Goal: Information Seeking & Learning: Learn about a topic

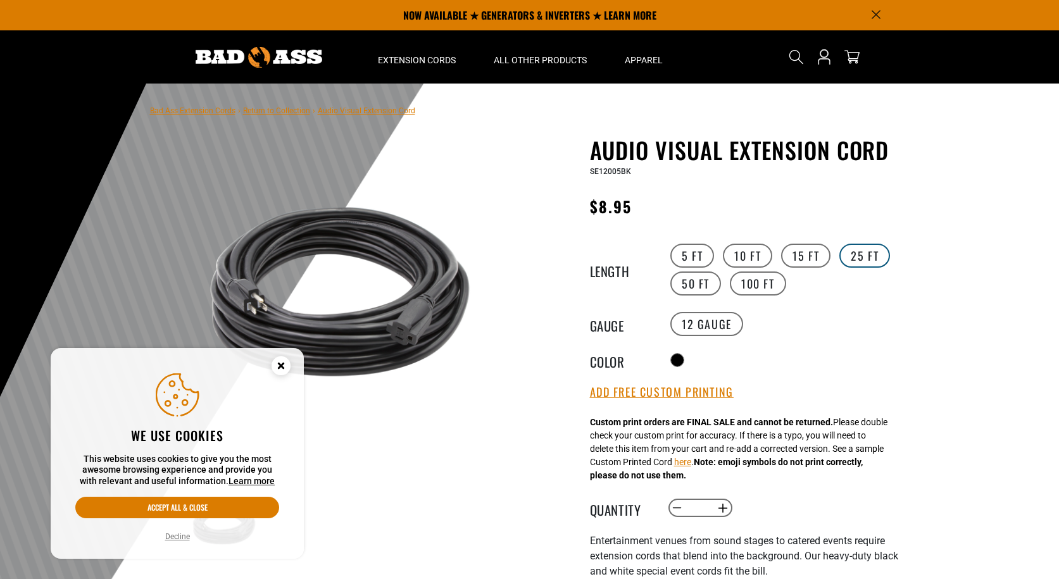
click at [856, 253] on label "25 FT" at bounding box center [864, 256] width 51 height 24
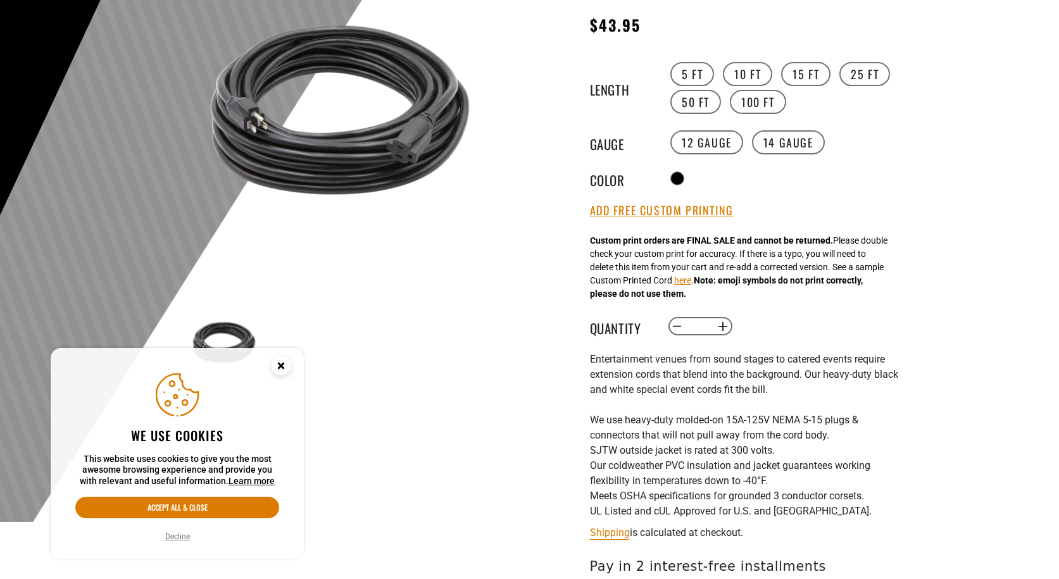
scroll to position [190, 0]
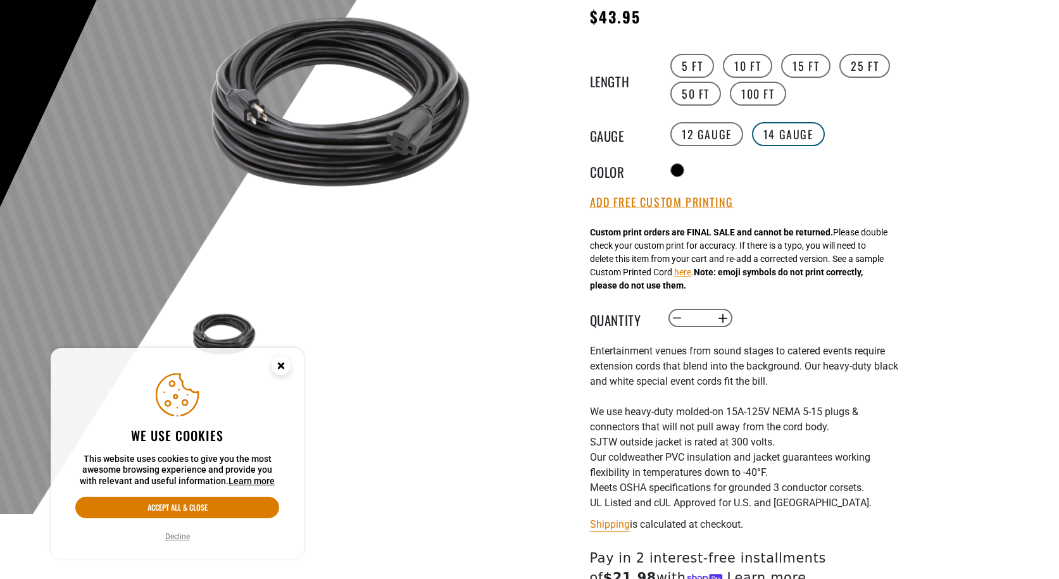
click at [784, 141] on label "14 Gauge products.product.variant_sold_out_or_unavailable" at bounding box center [788, 134] width 73 height 24
click at [722, 136] on label "12 Gauge" at bounding box center [706, 134] width 73 height 24
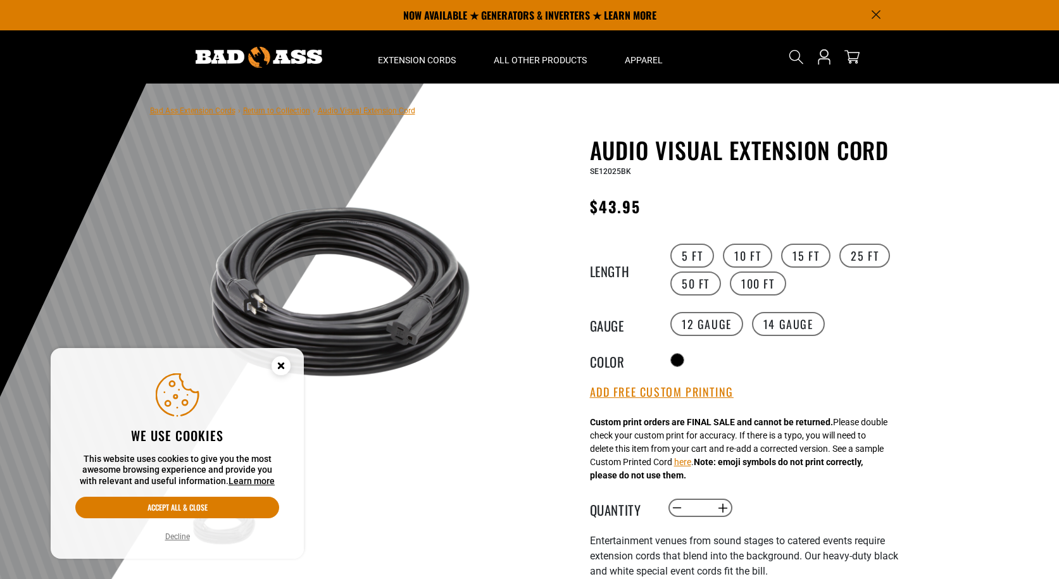
click at [277, 369] on circle "Cookie Consent" at bounding box center [281, 365] width 19 height 19
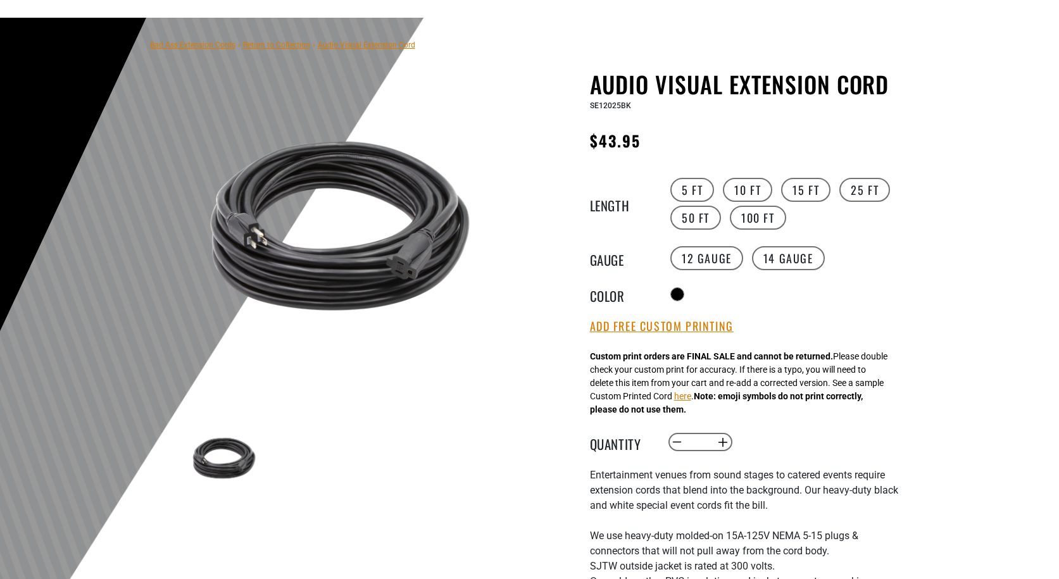
scroll to position [190, 0]
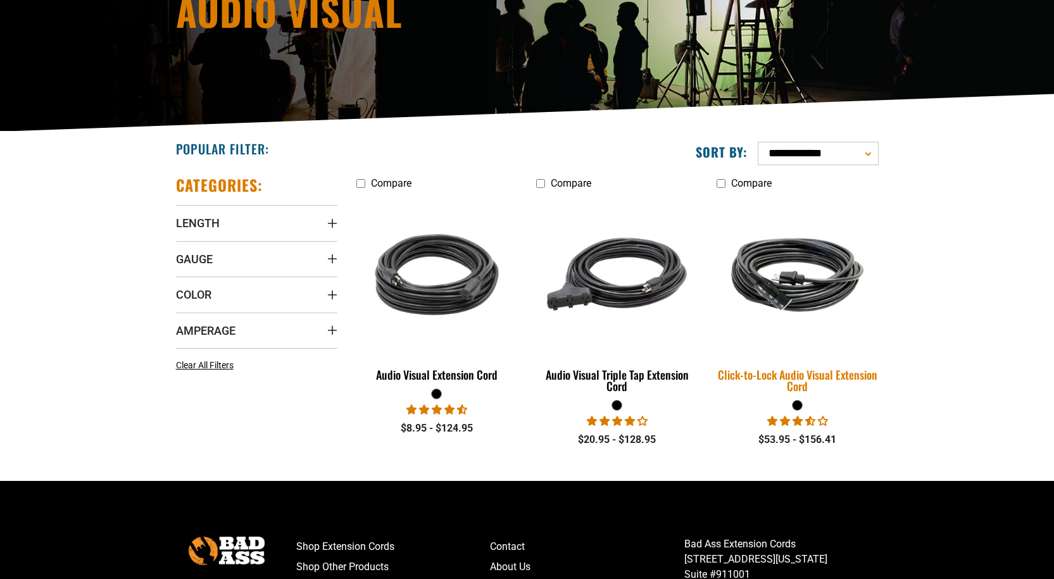
scroll to position [190, 0]
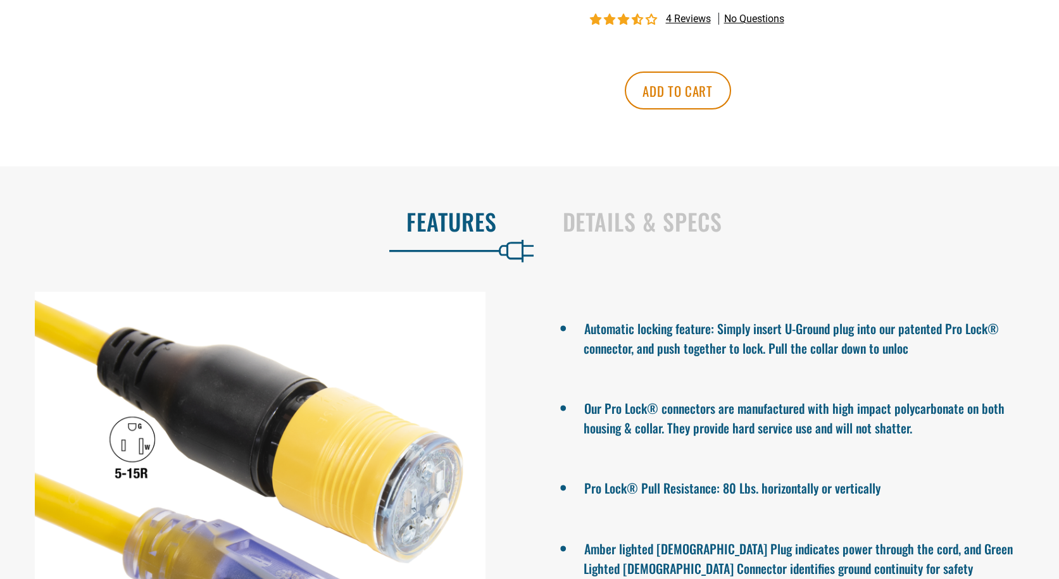
scroll to position [886, 0]
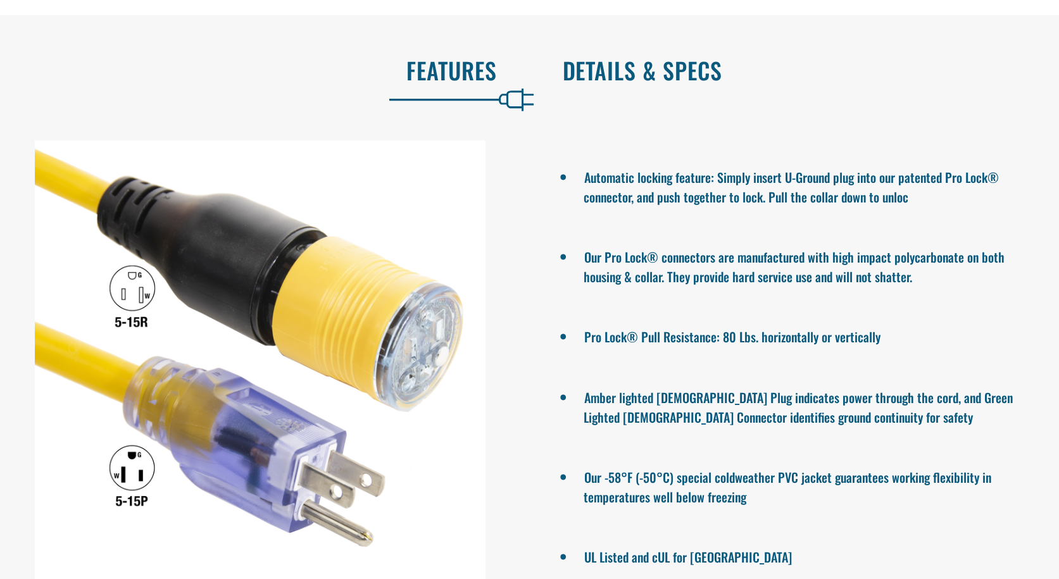
click at [599, 64] on h2 "Details & Specs" at bounding box center [798, 70] width 470 height 27
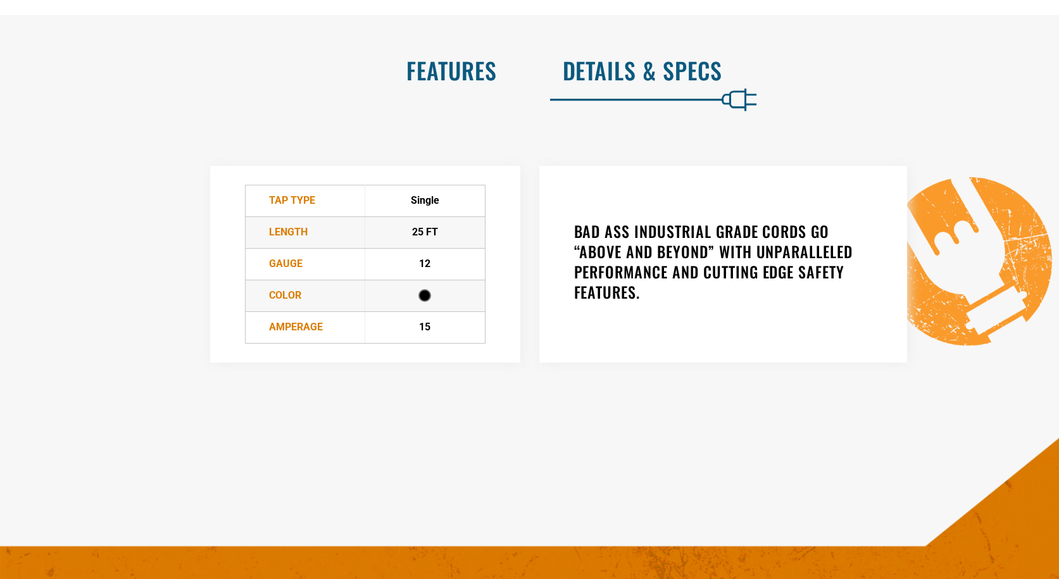
click at [486, 72] on h2 "Features" at bounding box center [262, 70] width 470 height 27
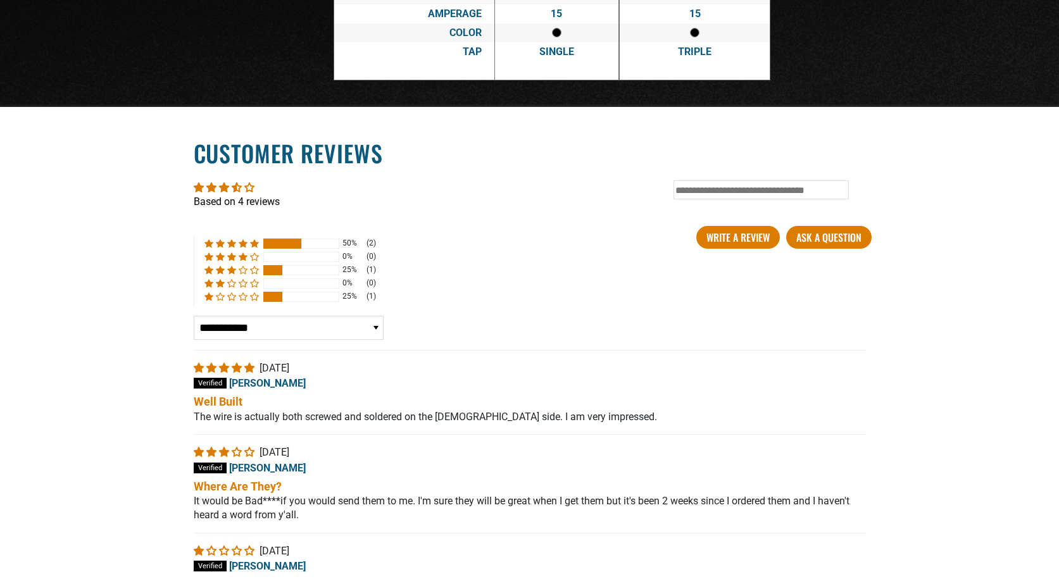
scroll to position [2848, 0]
